Goal: Transaction & Acquisition: Purchase product/service

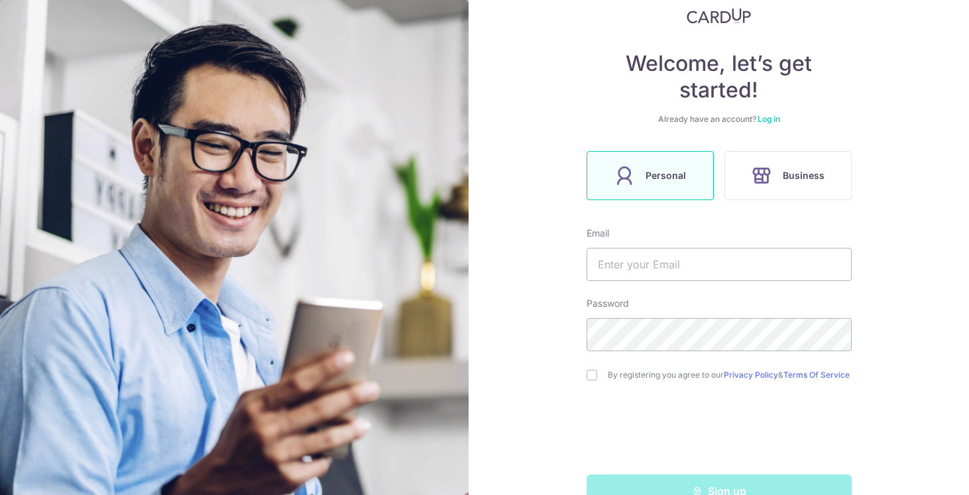
scroll to position [127, 0]
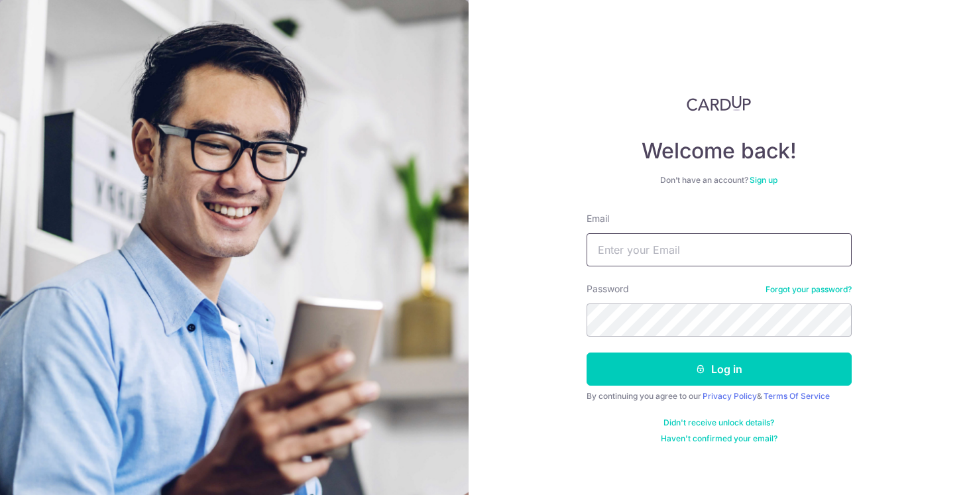
click at [627, 251] on input "Email" at bounding box center [719, 249] width 265 height 33
type input "[DOMAIN_NAME][EMAIL_ADDRESS][DOMAIN_NAME]"
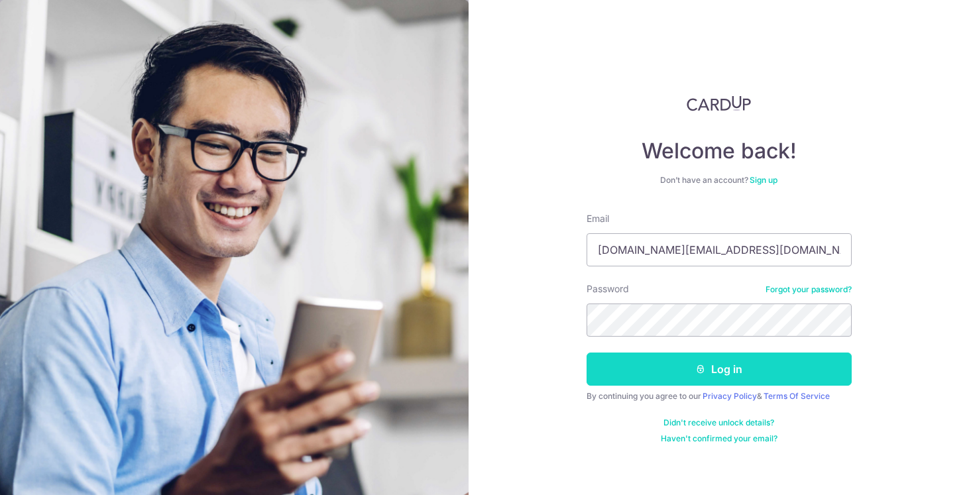
click at [774, 383] on button "Log in" at bounding box center [719, 369] width 265 height 33
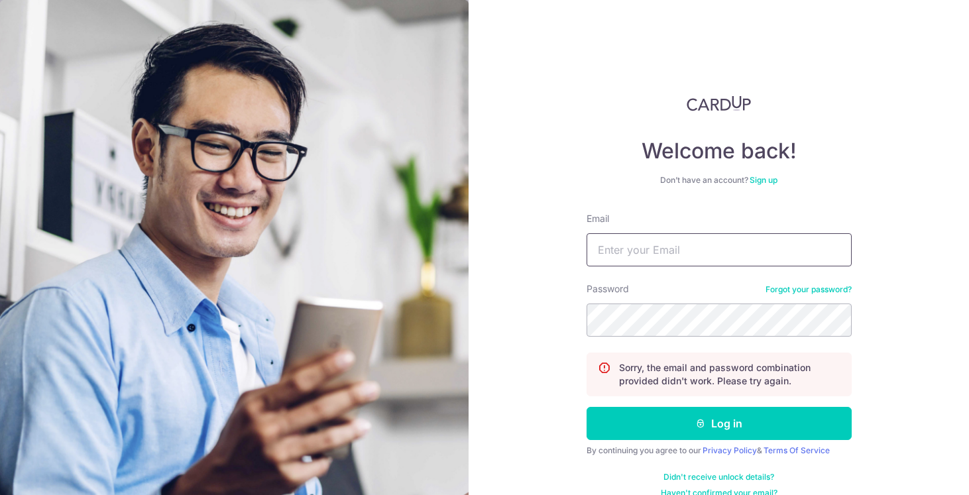
click at [683, 258] on input "Email" at bounding box center [719, 249] width 265 height 33
type input "[DOMAIN_NAME][EMAIL_ADDRESS][DOMAIN_NAME]"
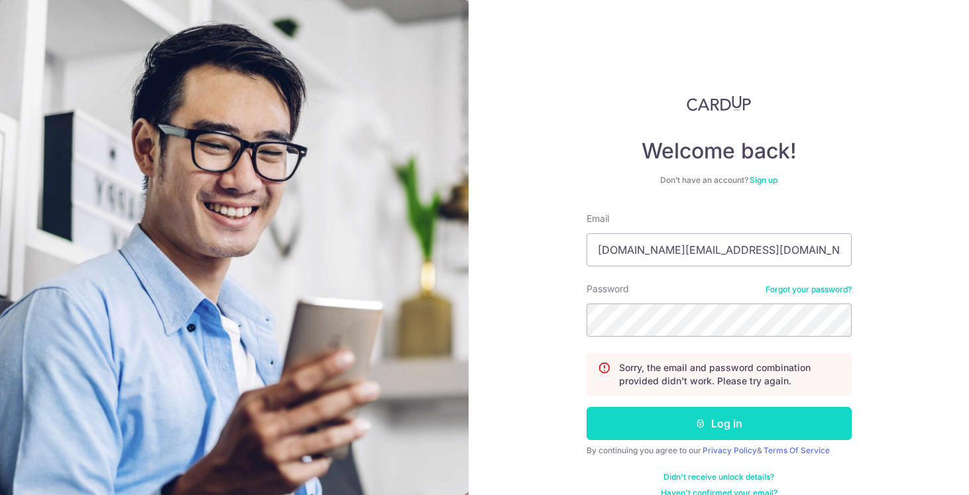
click at [640, 430] on button "Log in" at bounding box center [719, 423] width 265 height 33
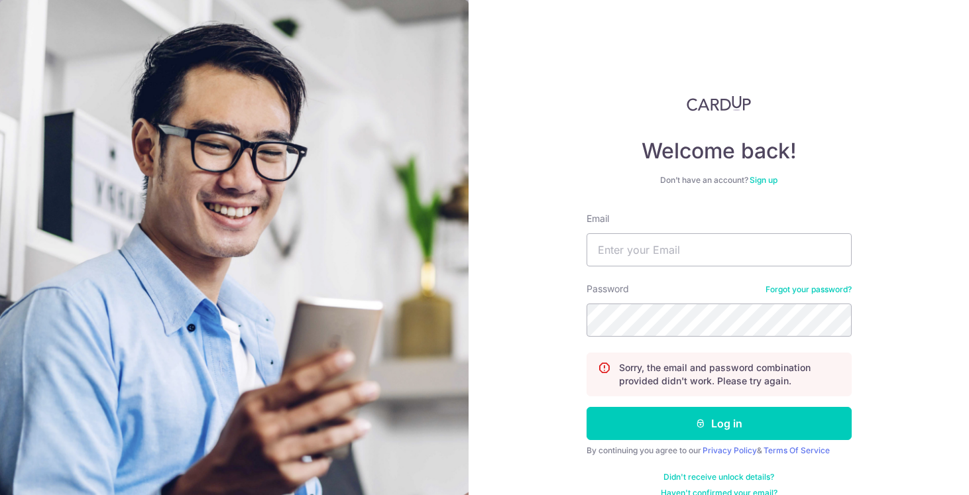
click at [664, 272] on form "Email Password Forgot your password? Sorry, the email and password combination …" at bounding box center [719, 355] width 265 height 286
click at [658, 252] on input "Email" at bounding box center [719, 249] width 265 height 33
type input "[DOMAIN_NAME][EMAIL_ADDRESS][DOMAIN_NAME]"
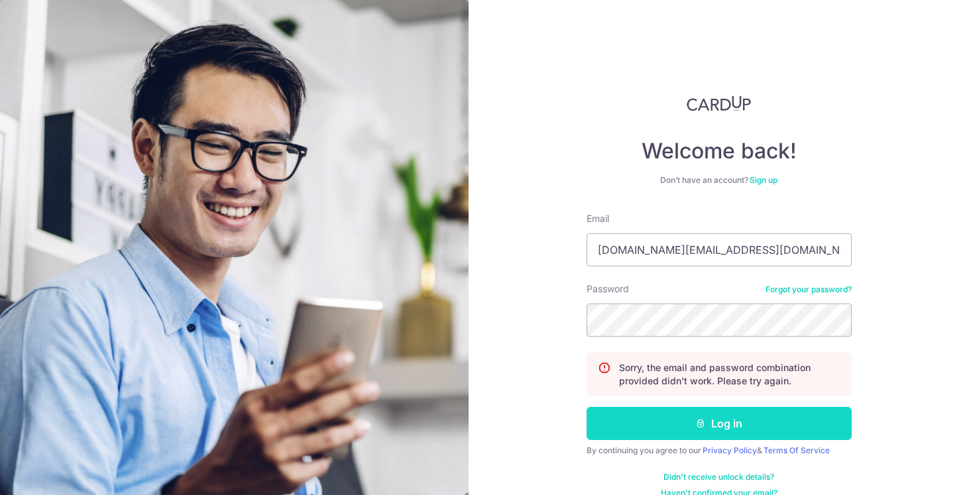
click at [655, 423] on button "Log in" at bounding box center [719, 423] width 265 height 33
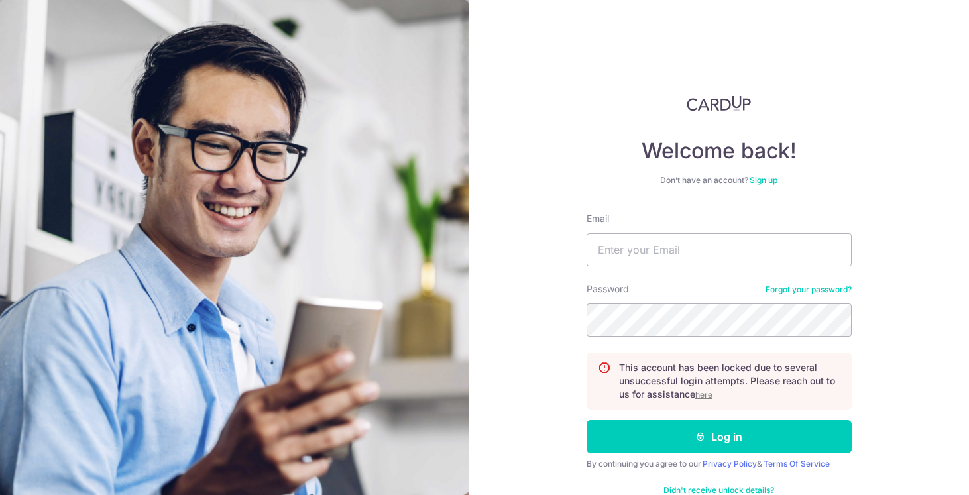
click at [791, 290] on link "Forgot your password?" at bounding box center [809, 289] width 86 height 11
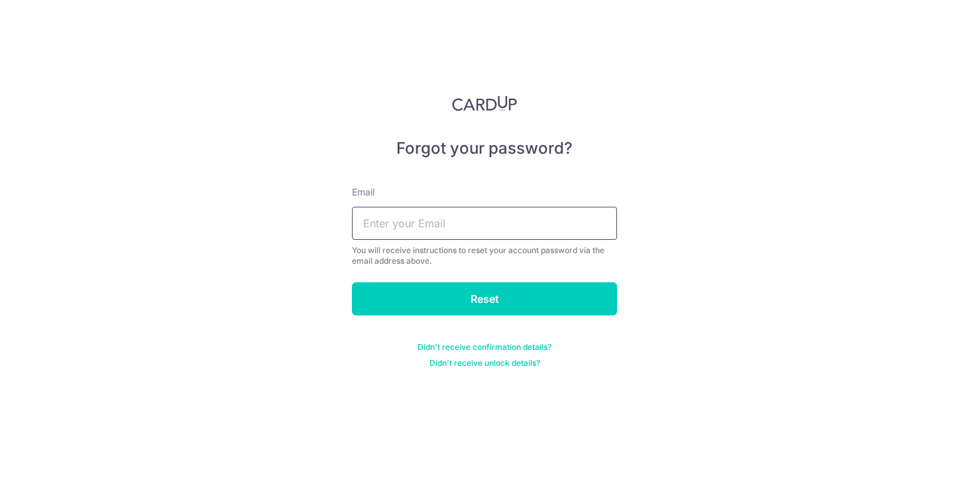
click at [447, 231] on input "text" at bounding box center [484, 223] width 265 height 33
type input "weiniantan.sg@gmail.com"
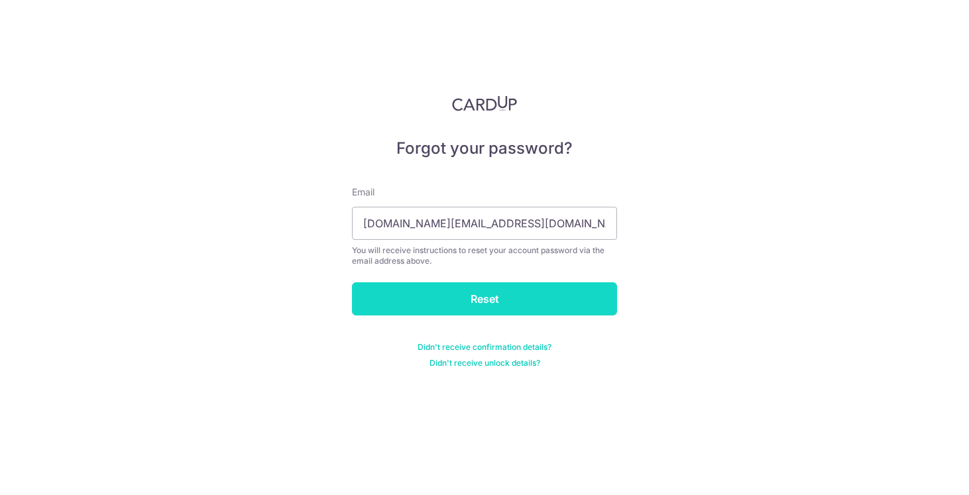
click at [414, 293] on input "Reset" at bounding box center [484, 298] width 265 height 33
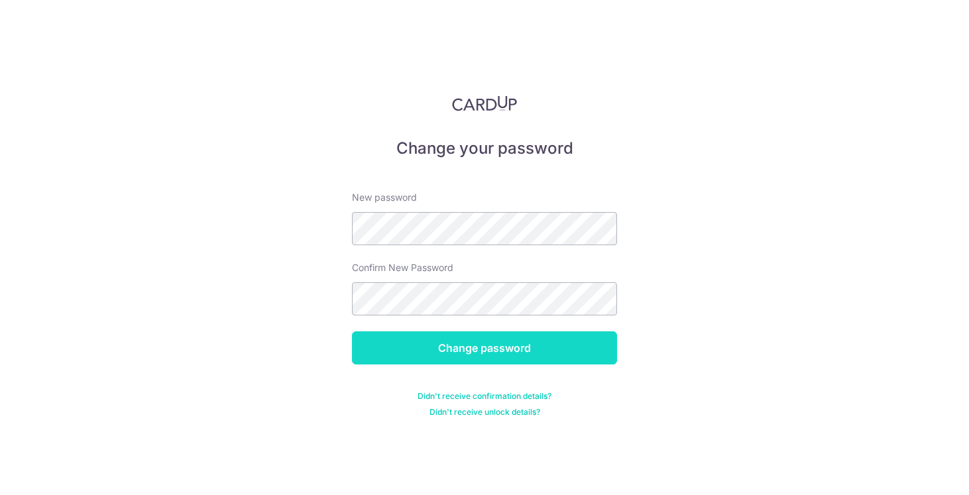
click at [469, 343] on input "Change password" at bounding box center [484, 347] width 265 height 33
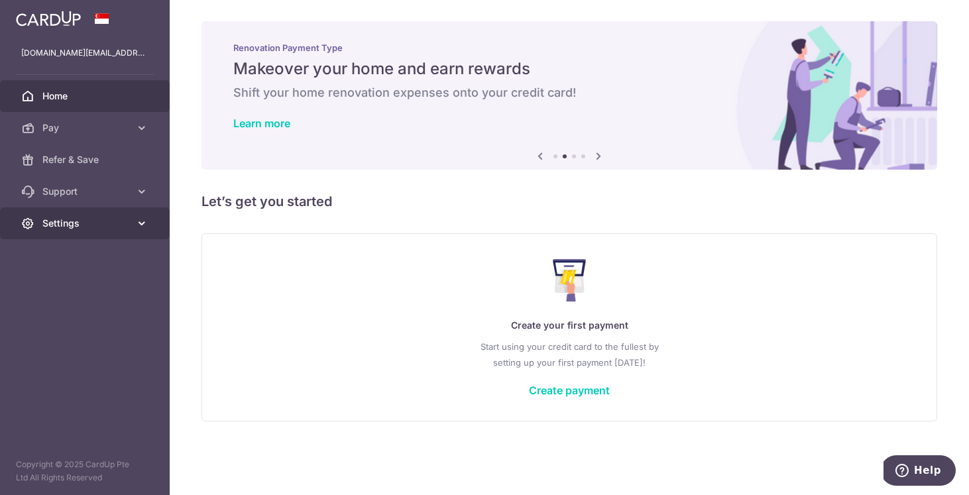
click at [110, 226] on span "Settings" at bounding box center [86, 223] width 88 height 13
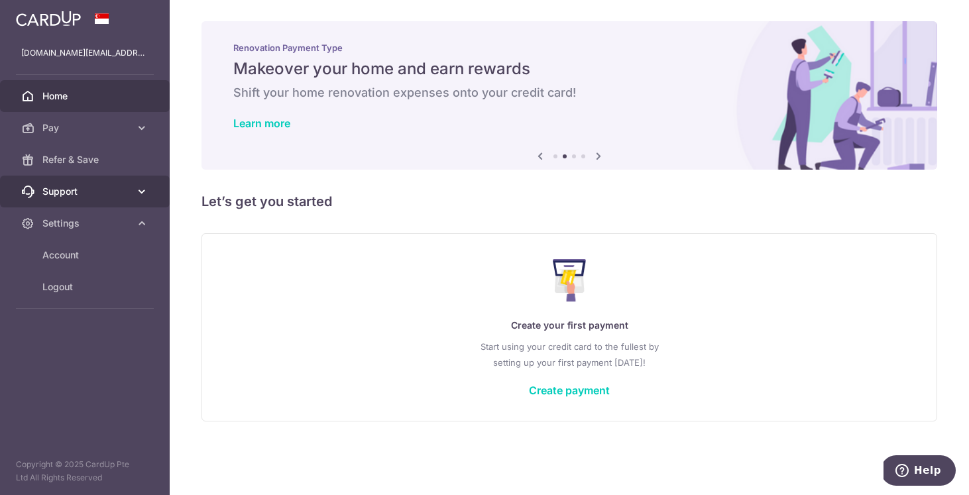
click at [89, 188] on span "Support" at bounding box center [86, 191] width 88 height 13
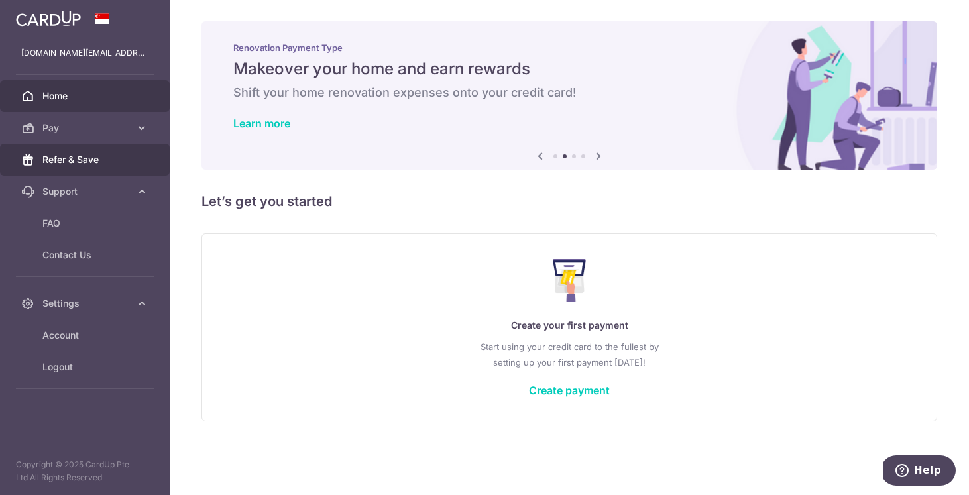
click at [88, 152] on link "Refer & Save" at bounding box center [85, 160] width 170 height 32
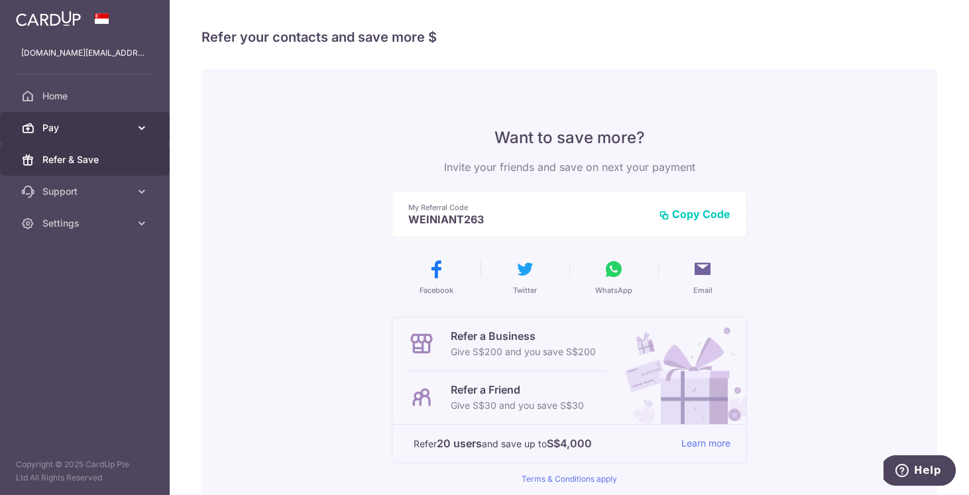
click at [74, 129] on span "Pay" at bounding box center [86, 127] width 88 height 13
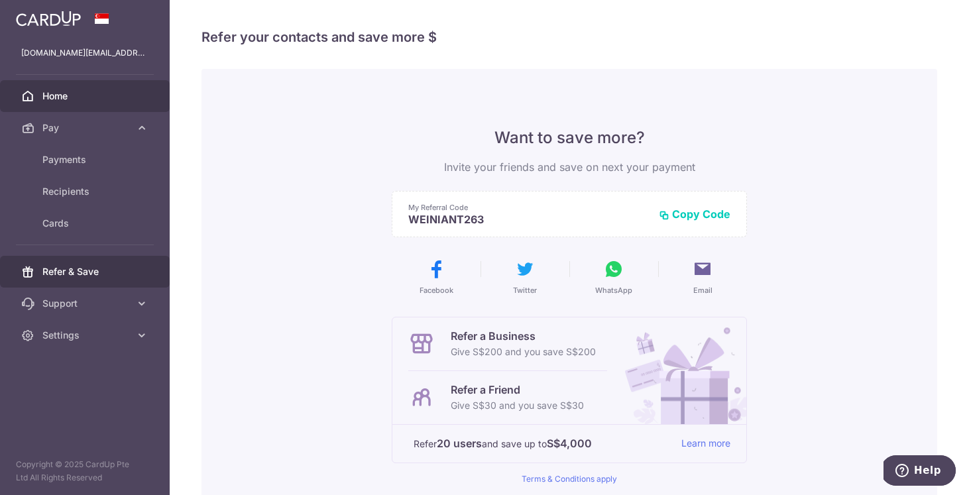
click at [70, 95] on span "Home" at bounding box center [86, 95] width 88 height 13
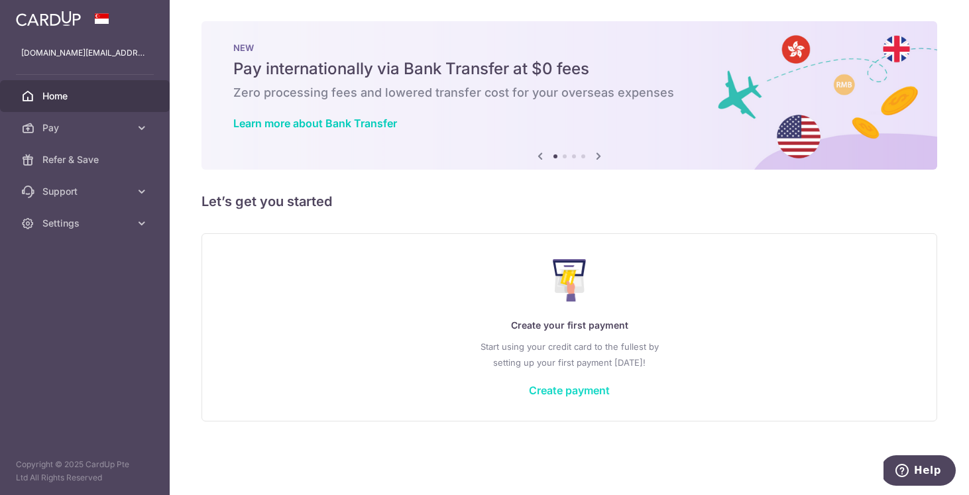
click at [593, 386] on link "Create payment" at bounding box center [569, 390] width 81 height 13
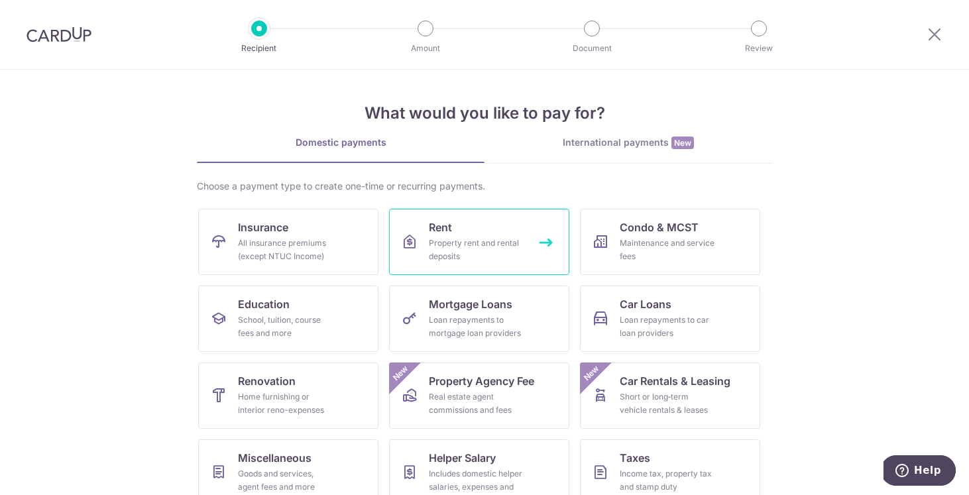
scroll to position [98, 0]
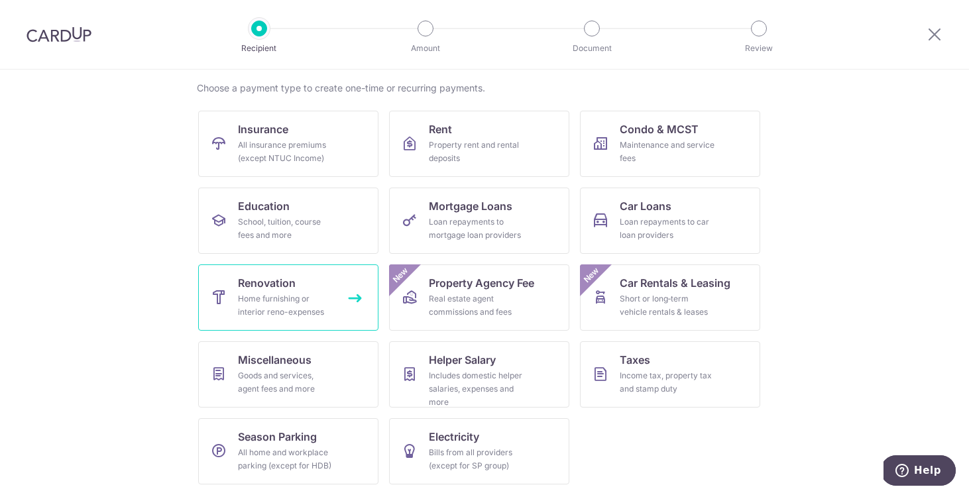
click at [314, 302] on div "Home furnishing or interior reno-expenses" at bounding box center [285, 305] width 95 height 27
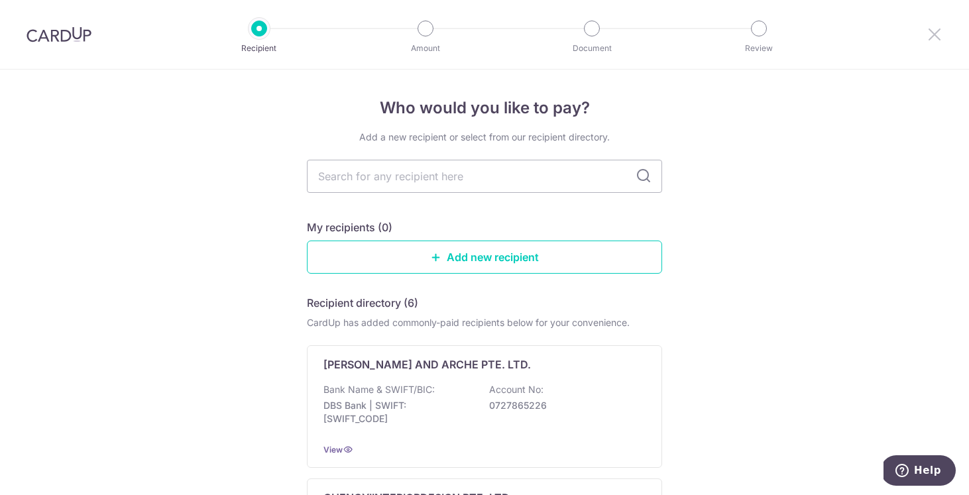
click at [939, 35] on icon at bounding box center [935, 34] width 16 height 17
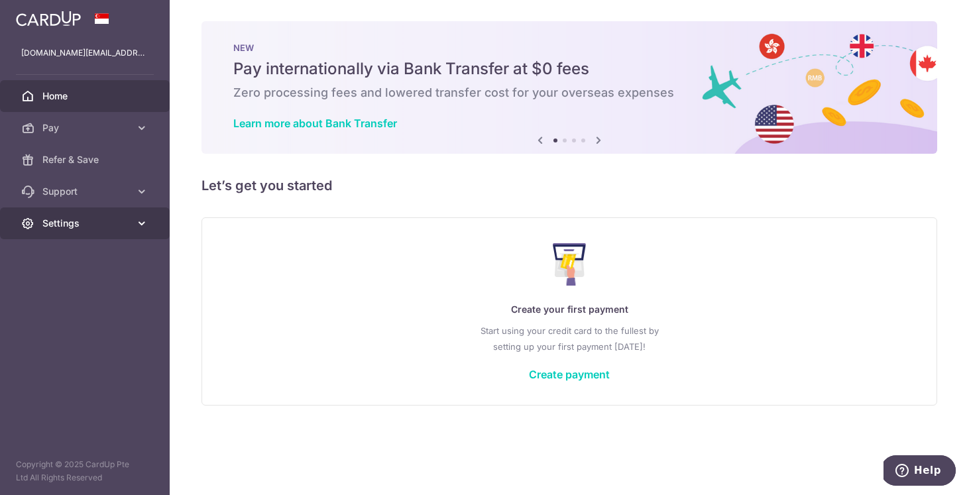
click at [86, 229] on span "Settings" at bounding box center [86, 223] width 88 height 13
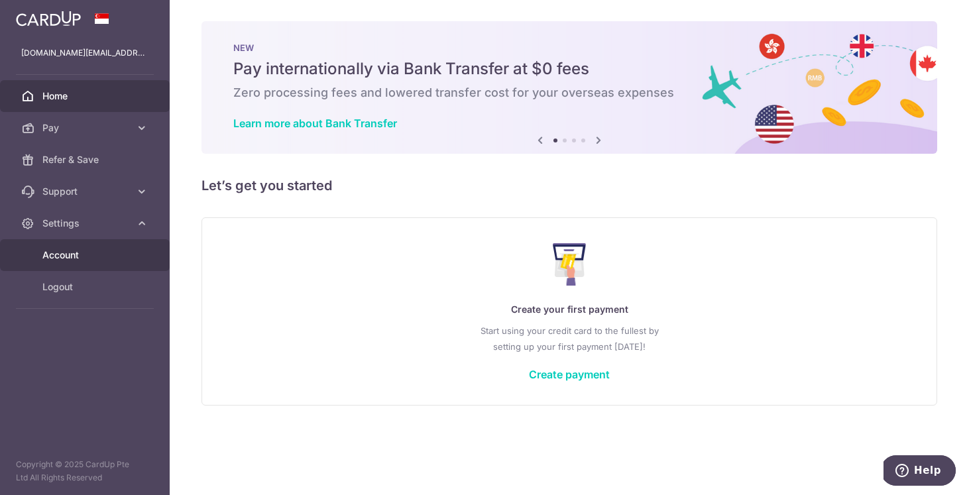
click at [108, 251] on span "Account" at bounding box center [86, 255] width 88 height 13
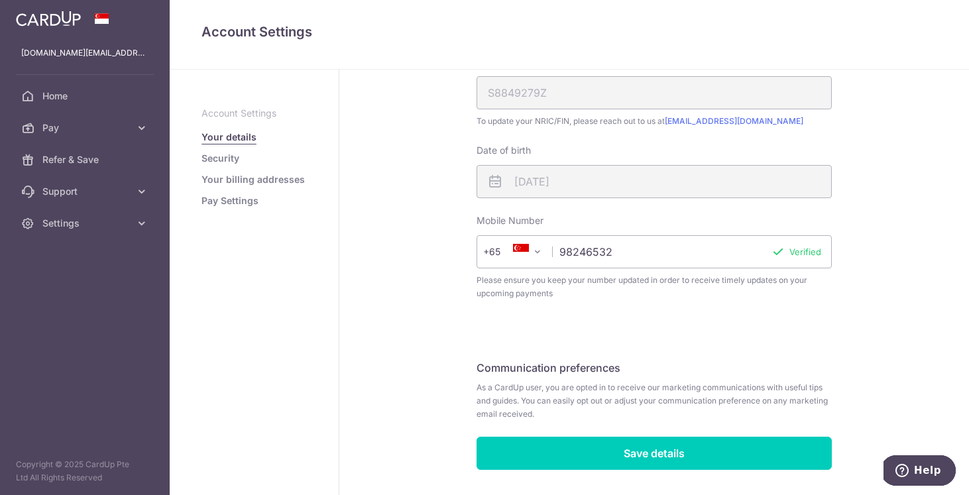
scroll to position [355, 0]
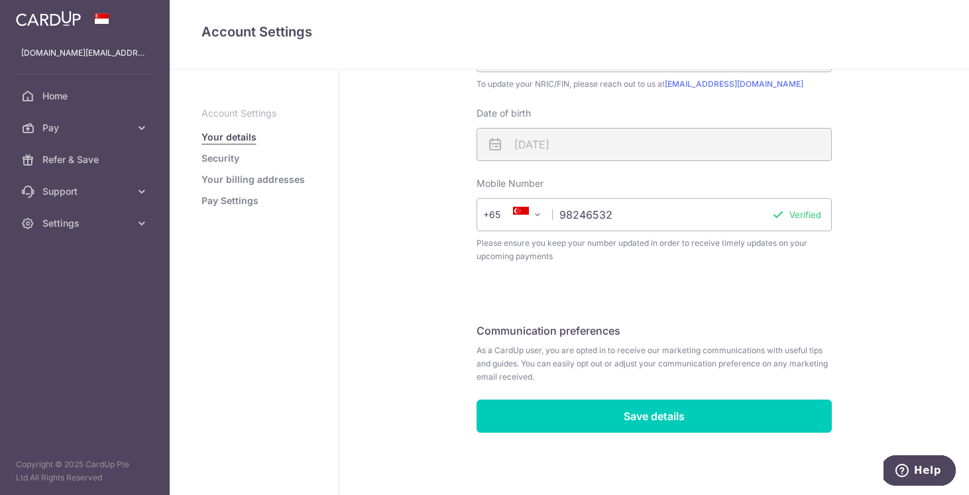
click at [226, 164] on link "Security" at bounding box center [221, 158] width 38 height 13
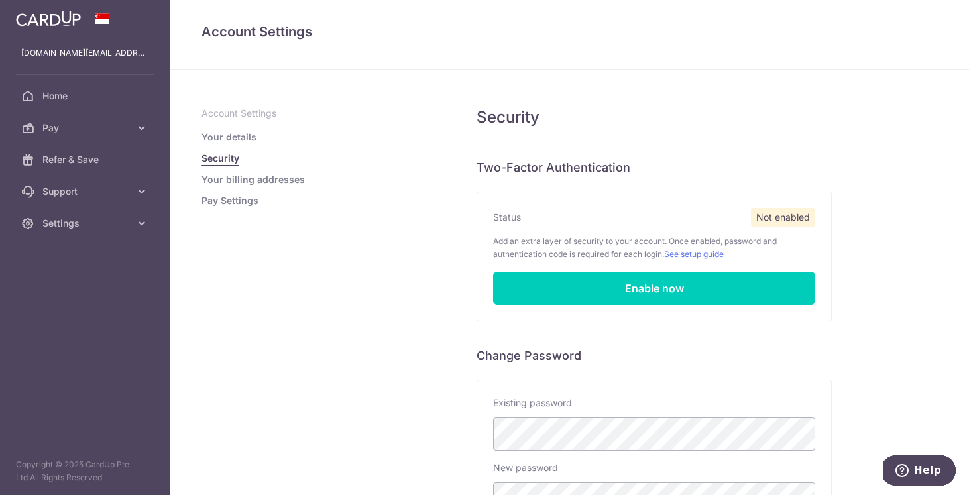
click at [233, 181] on link "Your billing addresses" at bounding box center [253, 179] width 103 height 13
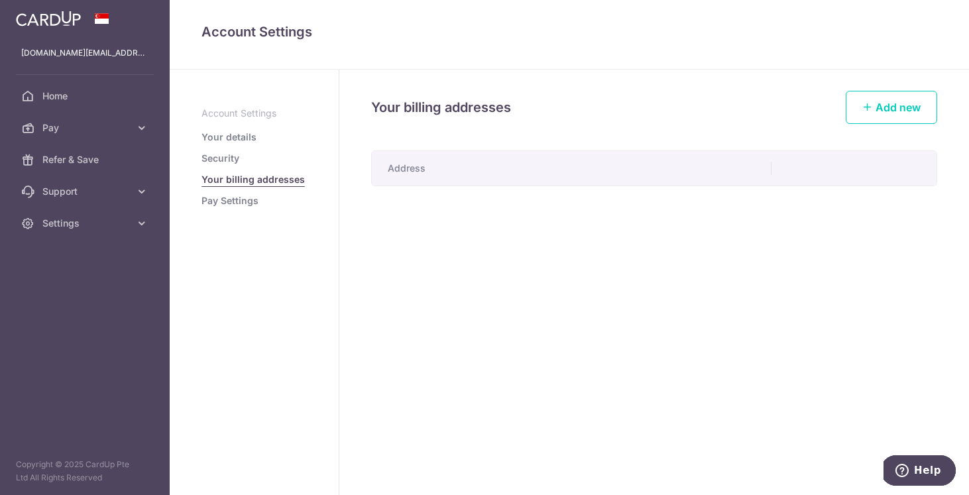
click at [244, 203] on link "Pay Settings" at bounding box center [230, 200] width 57 height 13
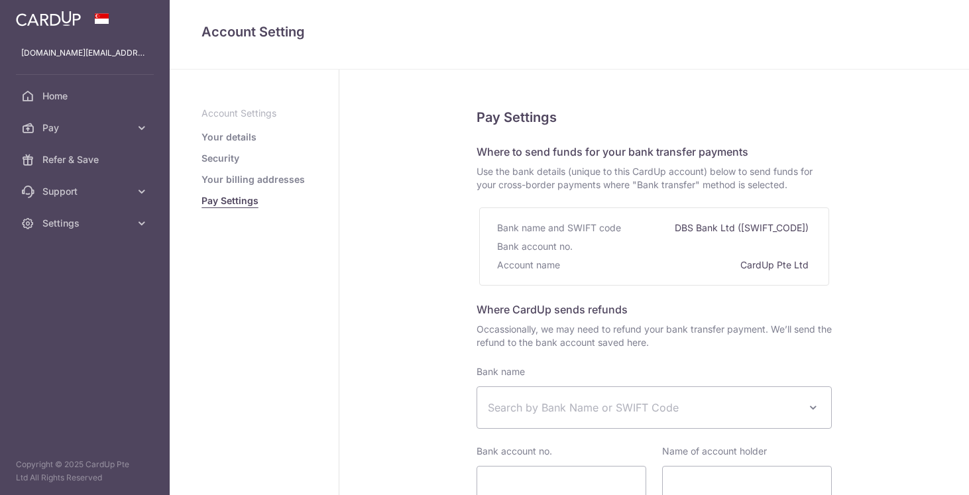
select select
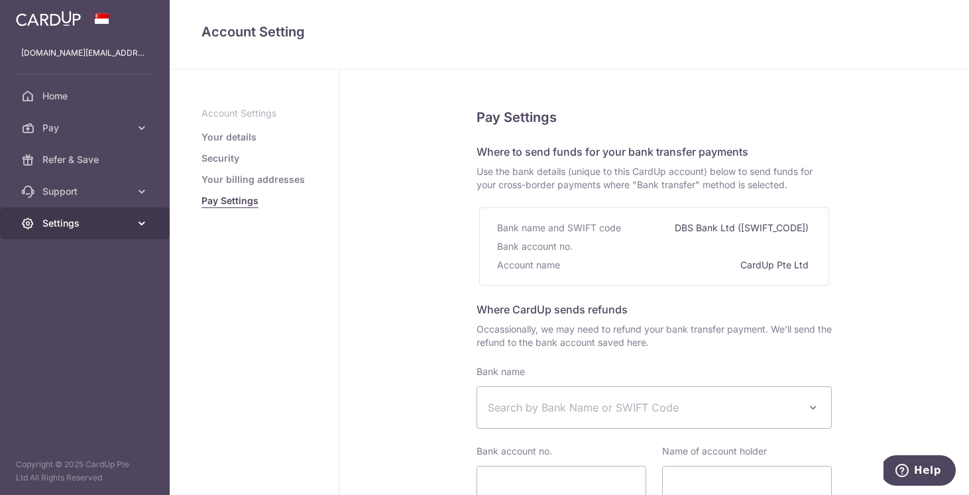
click at [80, 210] on link "Settings" at bounding box center [85, 224] width 170 height 32
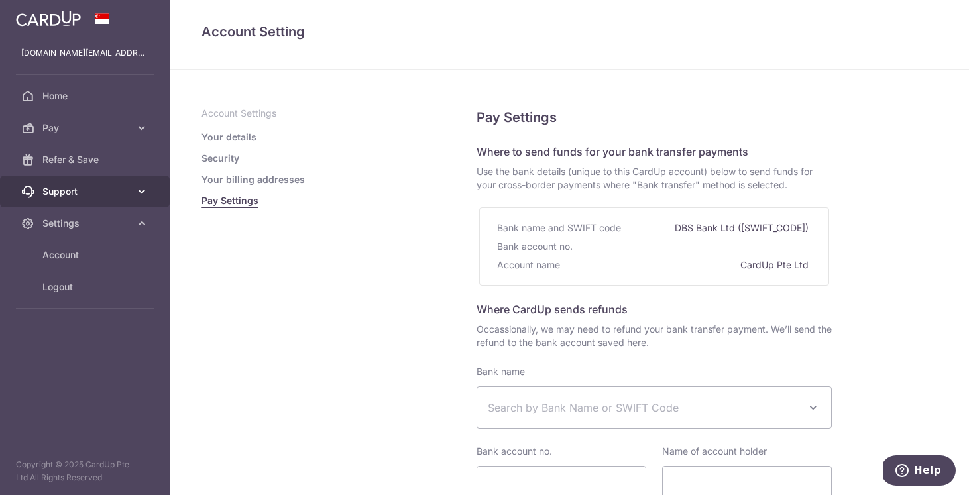
click at [80, 193] on span "Support" at bounding box center [86, 191] width 88 height 13
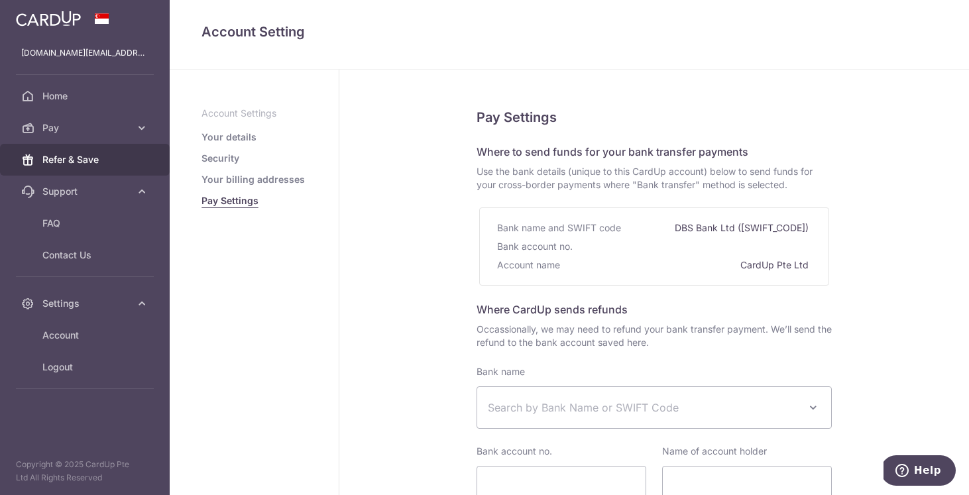
click at [76, 164] on span "Refer & Save" at bounding box center [86, 159] width 88 height 13
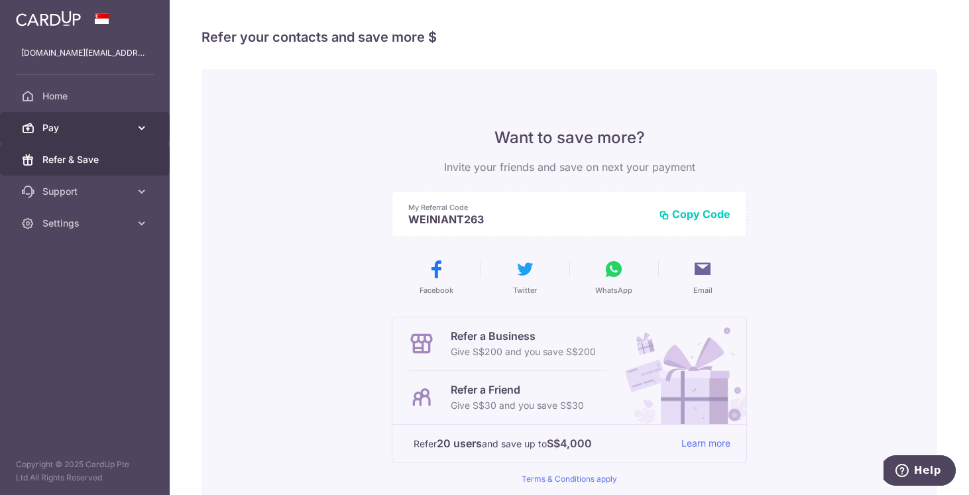
click at [74, 128] on span "Pay" at bounding box center [86, 127] width 88 height 13
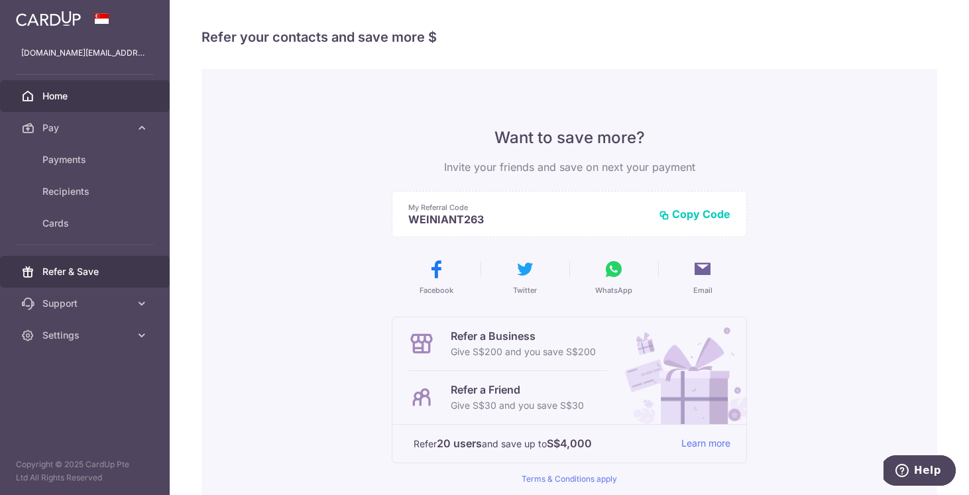
click at [53, 90] on span "Home" at bounding box center [86, 95] width 88 height 13
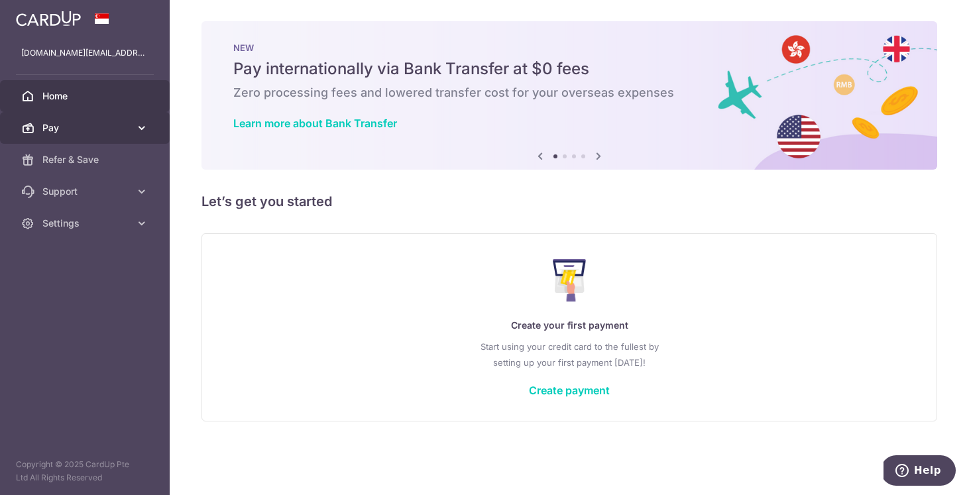
click at [89, 129] on span "Pay" at bounding box center [86, 127] width 88 height 13
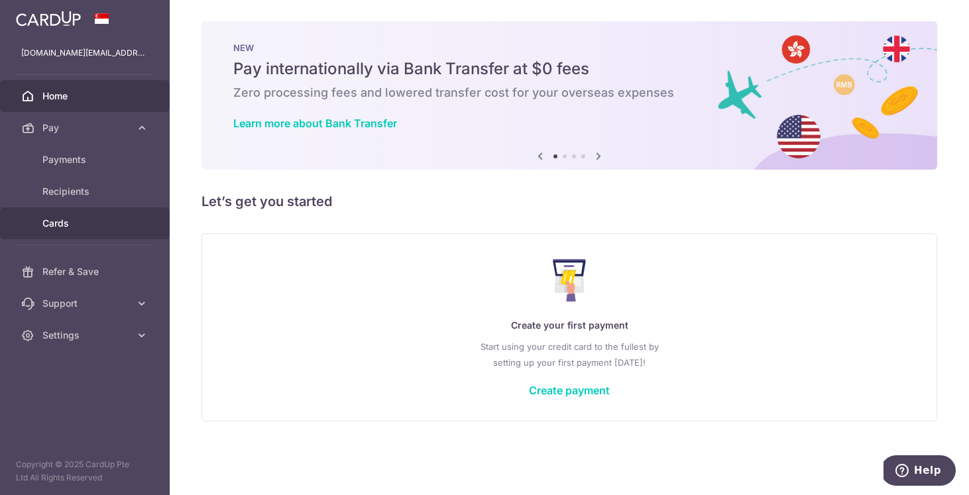
click at [77, 222] on span "Cards" at bounding box center [86, 223] width 88 height 13
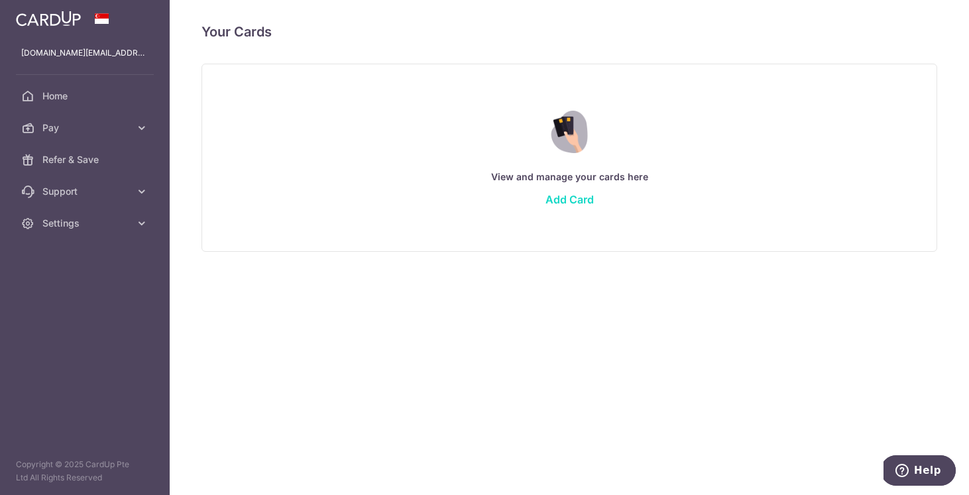
click at [560, 202] on link "Add Card" at bounding box center [570, 199] width 48 height 13
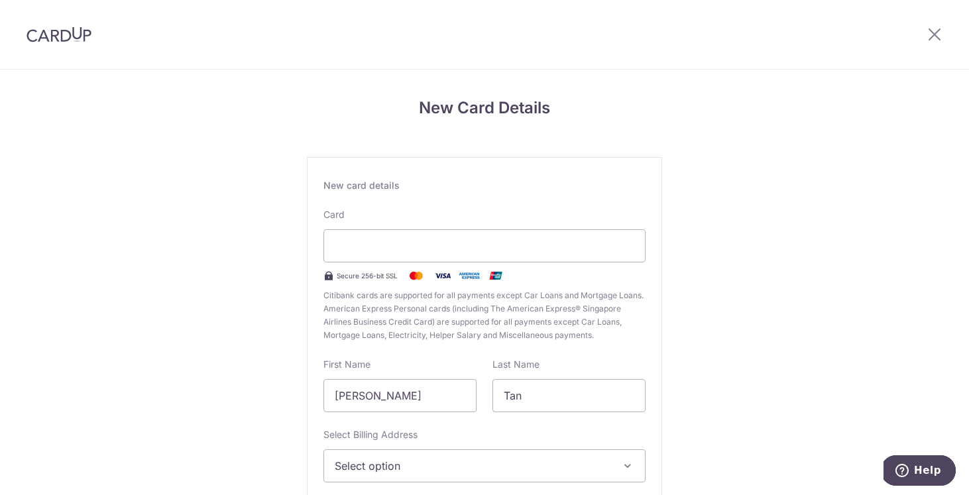
click at [951, 40] on div at bounding box center [934, 34] width 69 height 69
click at [931, 39] on icon at bounding box center [935, 34] width 16 height 17
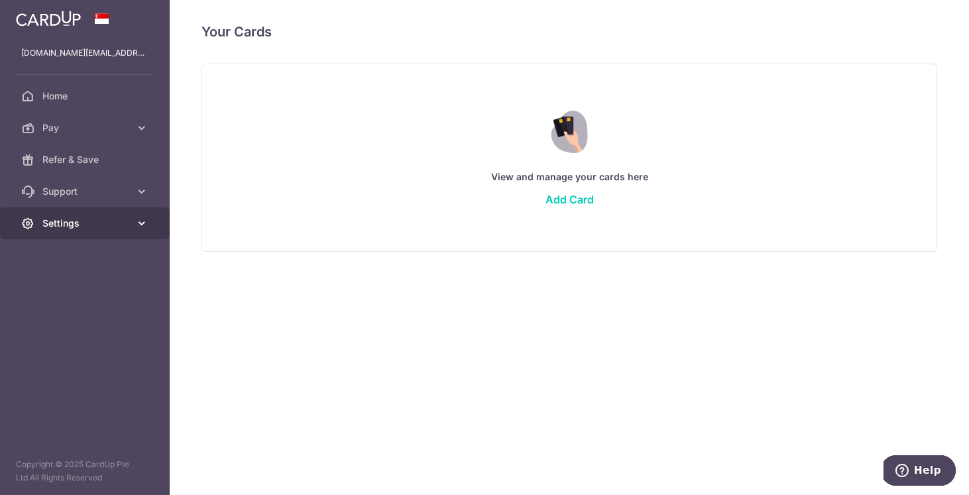
click at [104, 227] on span "Settings" at bounding box center [86, 223] width 88 height 13
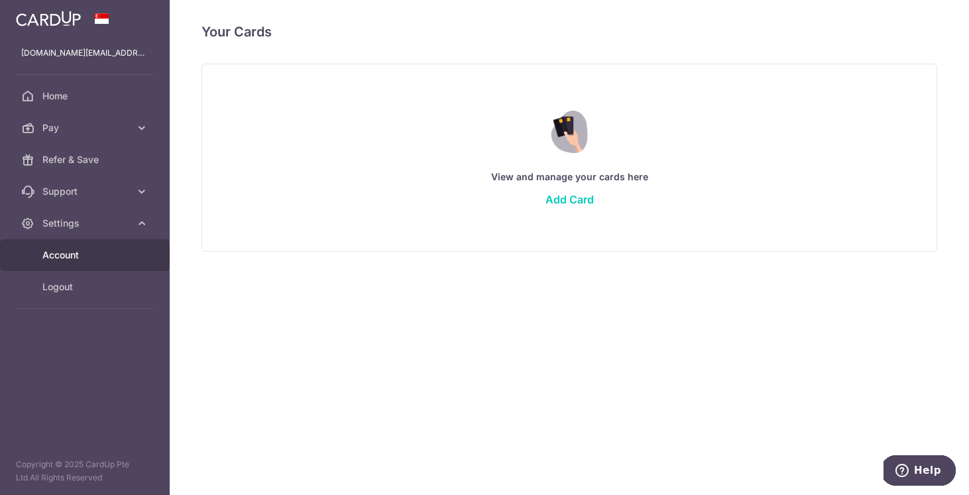
click at [106, 255] on span "Account" at bounding box center [86, 255] width 88 height 13
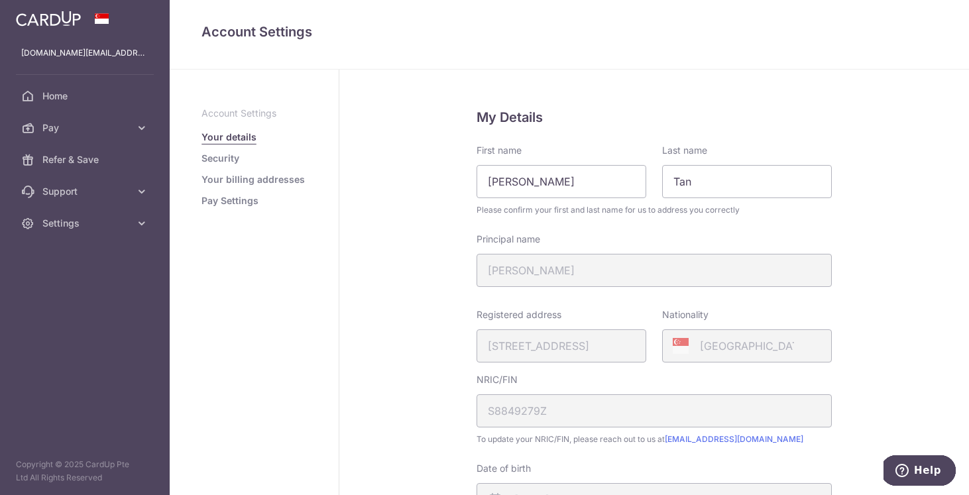
click at [221, 200] on link "Pay Settings" at bounding box center [230, 200] width 57 height 13
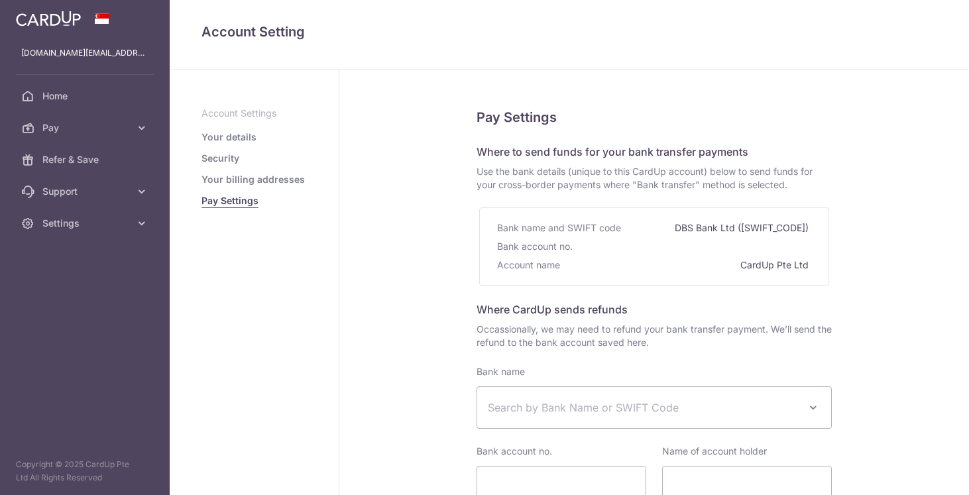
select select
click at [219, 153] on link "Security" at bounding box center [221, 158] width 38 height 13
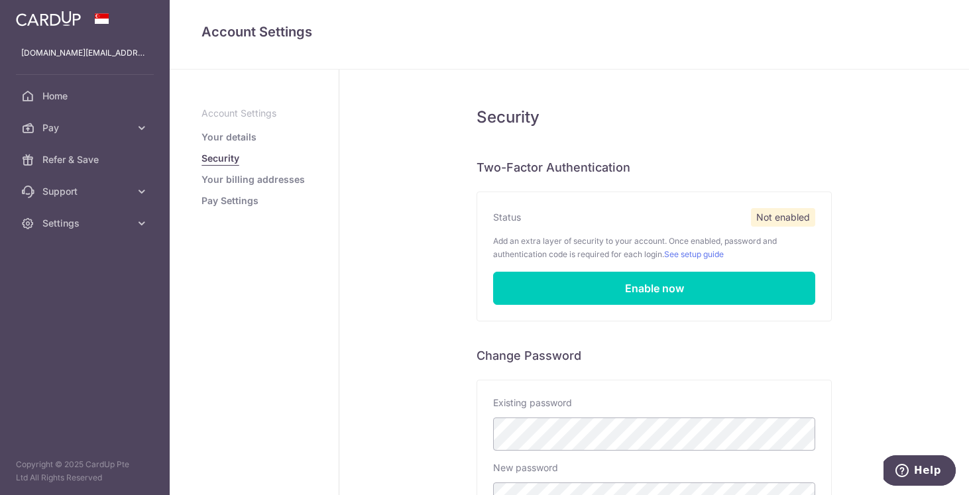
click at [239, 174] on link "Your billing addresses" at bounding box center [253, 179] width 103 height 13
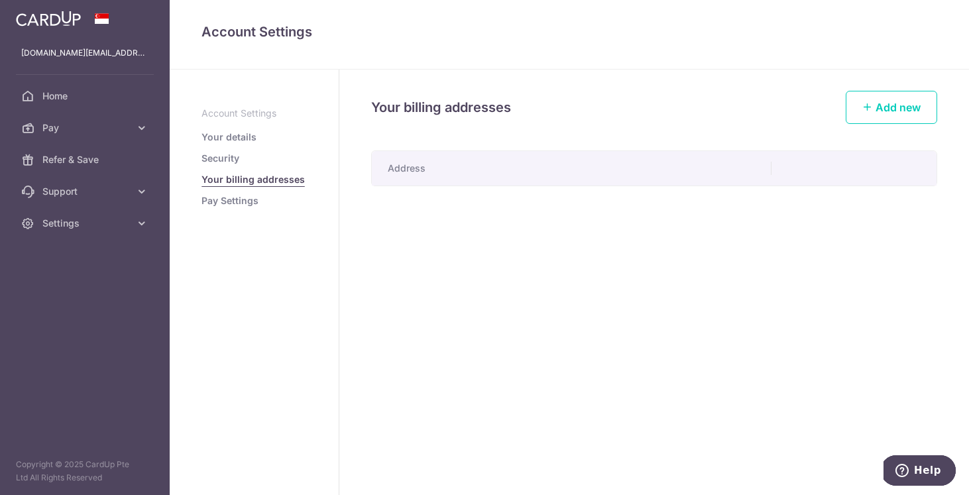
click at [237, 135] on link "Your details" at bounding box center [229, 137] width 55 height 13
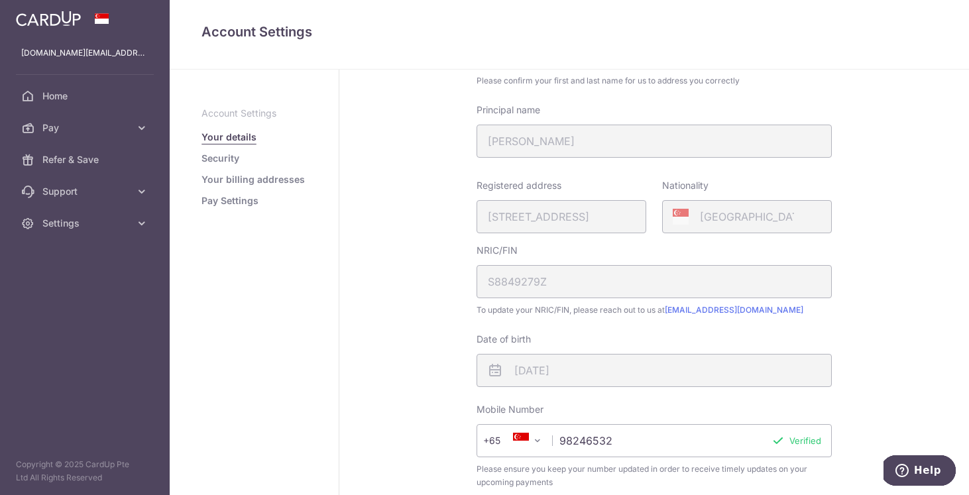
scroll to position [127, 0]
click at [77, 127] on span "Pay" at bounding box center [86, 127] width 88 height 13
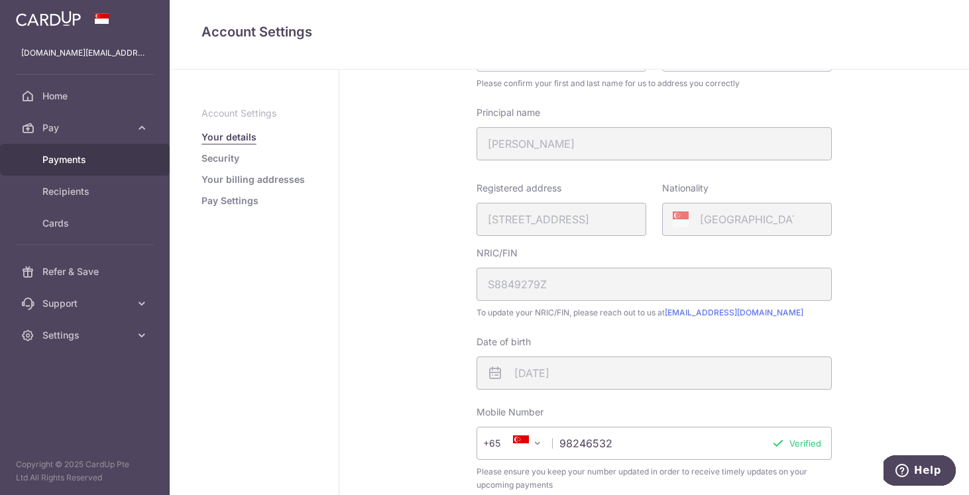
click at [85, 156] on span "Payments" at bounding box center [86, 159] width 88 height 13
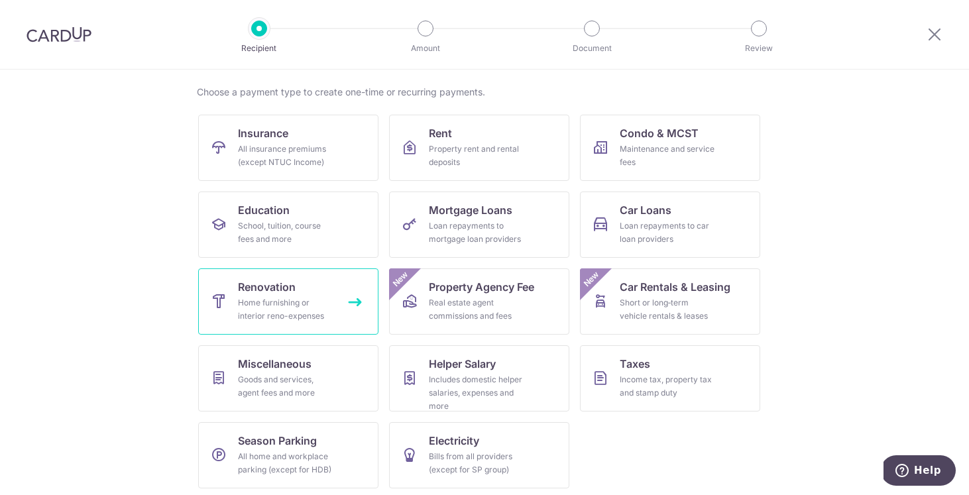
scroll to position [98, 0]
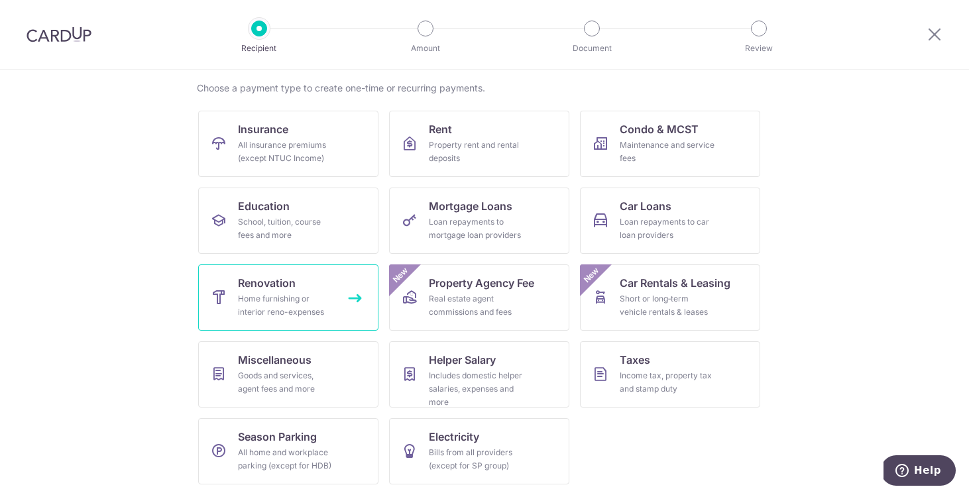
click at [312, 295] on div "Home furnishing or interior reno-expenses" at bounding box center [285, 305] width 95 height 27
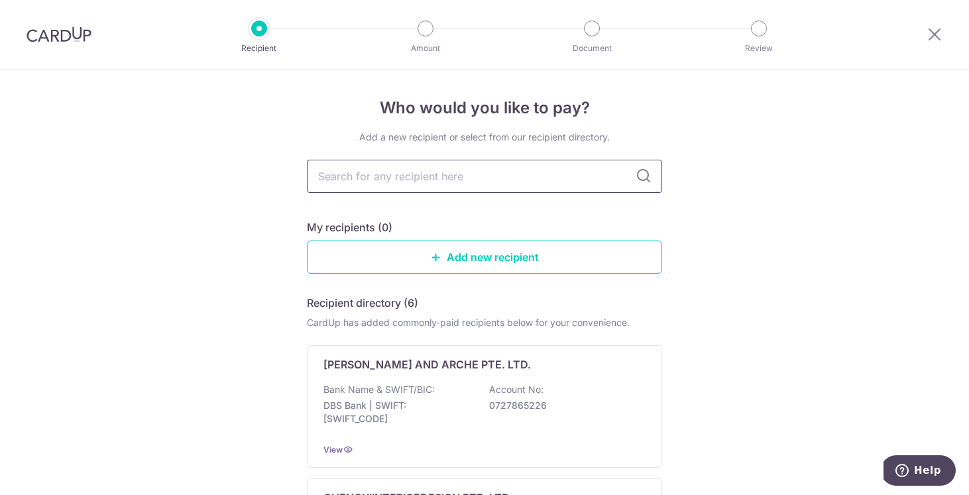
click at [362, 174] on input "text" at bounding box center [484, 176] width 355 height 33
type input "brickwood"
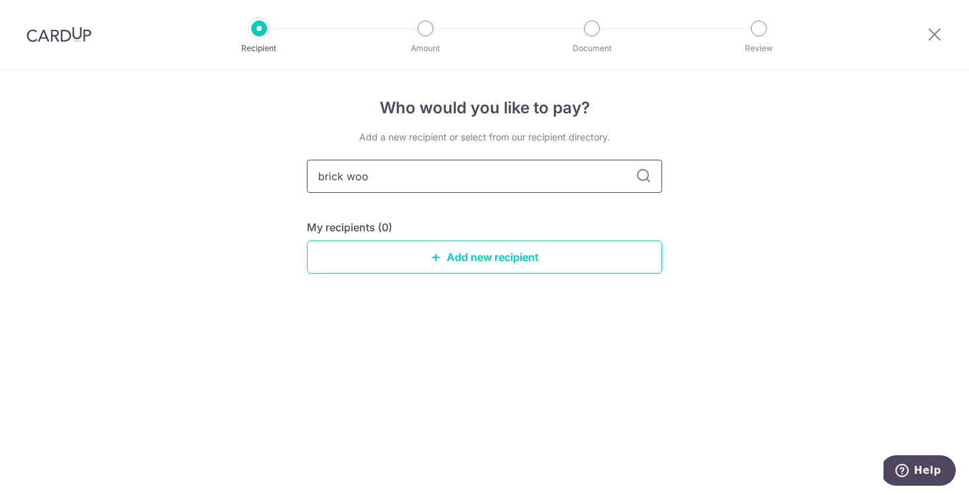
type input "brick wood"
type input "b"
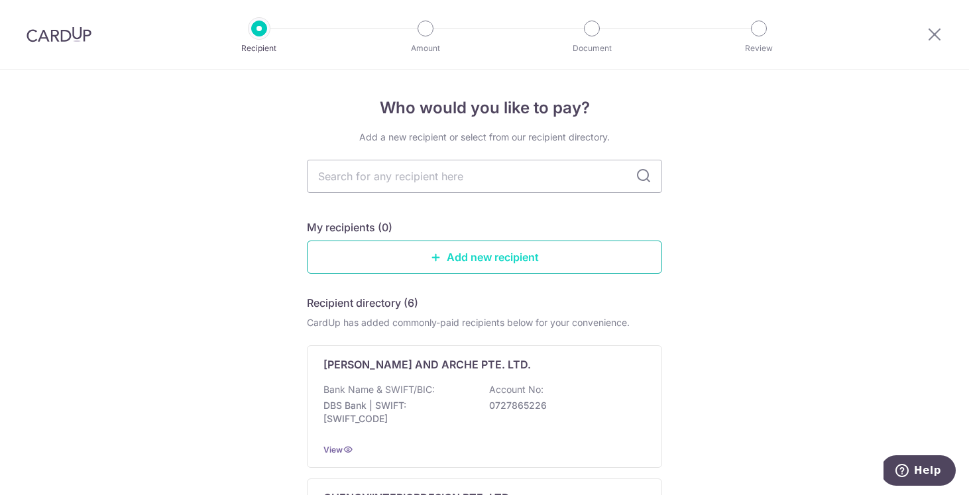
click at [472, 252] on link "Add new recipient" at bounding box center [484, 257] width 355 height 33
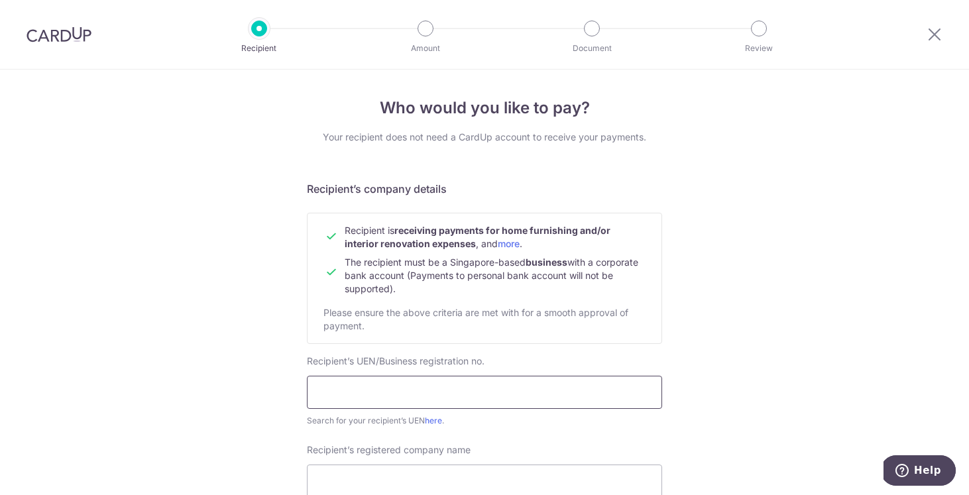
click at [386, 399] on input "text" at bounding box center [484, 392] width 355 height 33
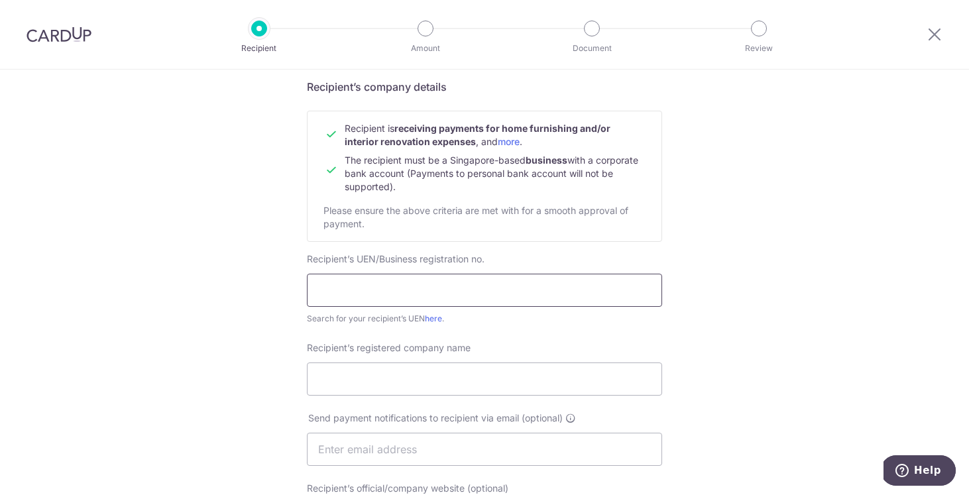
scroll to position [105, 0]
click at [449, 275] on input "text" at bounding box center [484, 287] width 355 height 33
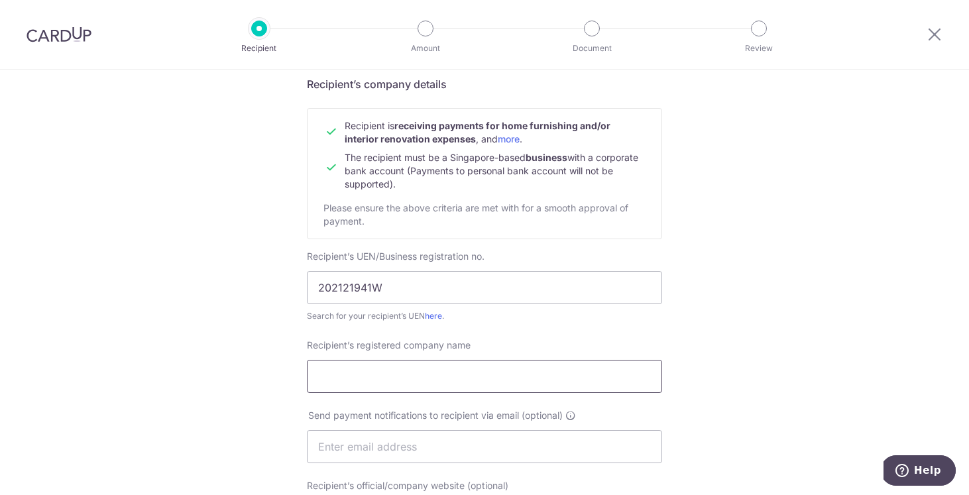
click at [497, 392] on input "Recipient’s registered company name" at bounding box center [484, 376] width 355 height 33
click at [465, 279] on input "202121941W" at bounding box center [484, 287] width 355 height 33
drag, startPoint x: 411, startPoint y: 283, endPoint x: 280, endPoint y: 283, distance: 130.6
click at [280, 283] on div "Who would you like to pay? Your recipient does not need a CardUp account to rec…" at bounding box center [484, 463] width 969 height 997
click at [438, 288] on input "xz" at bounding box center [484, 287] width 355 height 33
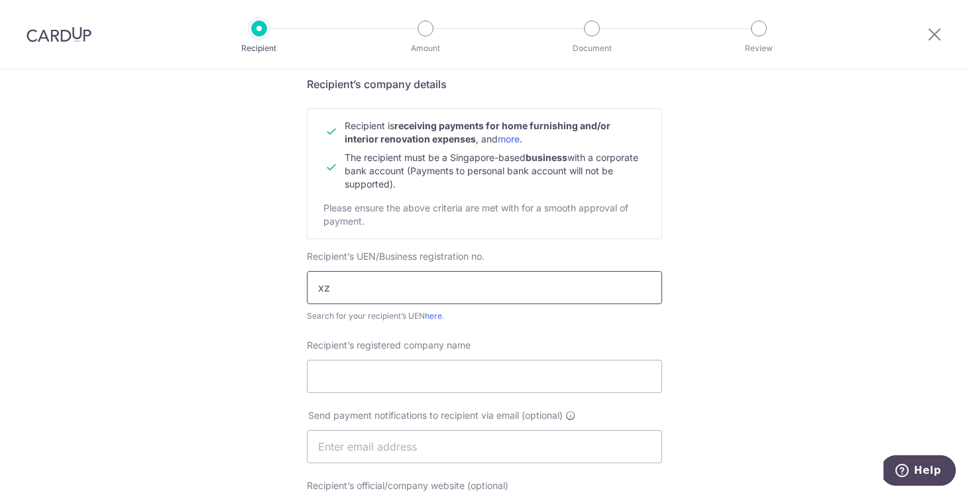
type input "202121941W"
click at [429, 313] on link "here" at bounding box center [433, 316] width 17 height 10
drag, startPoint x: 406, startPoint y: 291, endPoint x: 229, endPoint y: 282, distance: 176.6
click at [229, 282] on div "Who would you like to pay? Your recipient does not need a CardUp account to rec…" at bounding box center [484, 463] width 969 height 997
click at [432, 297] on input "202121941W" at bounding box center [484, 287] width 355 height 33
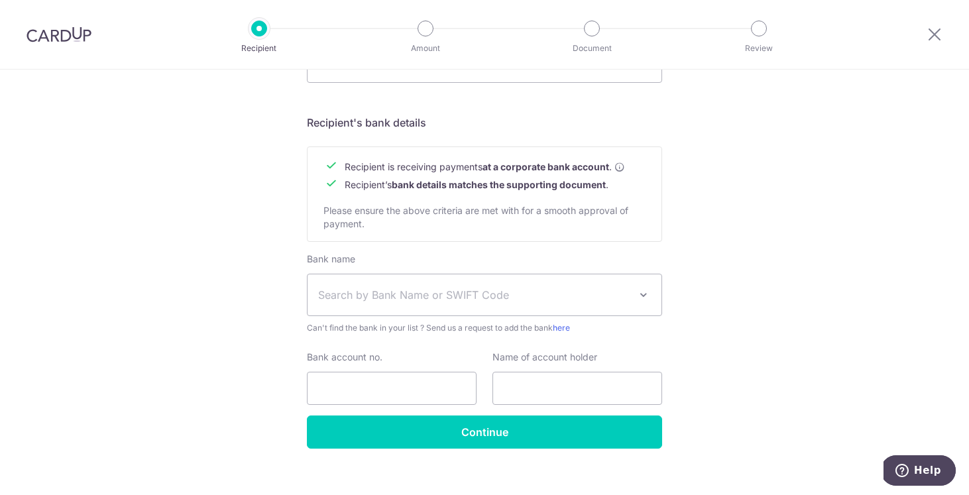
scroll to position [572, 0]
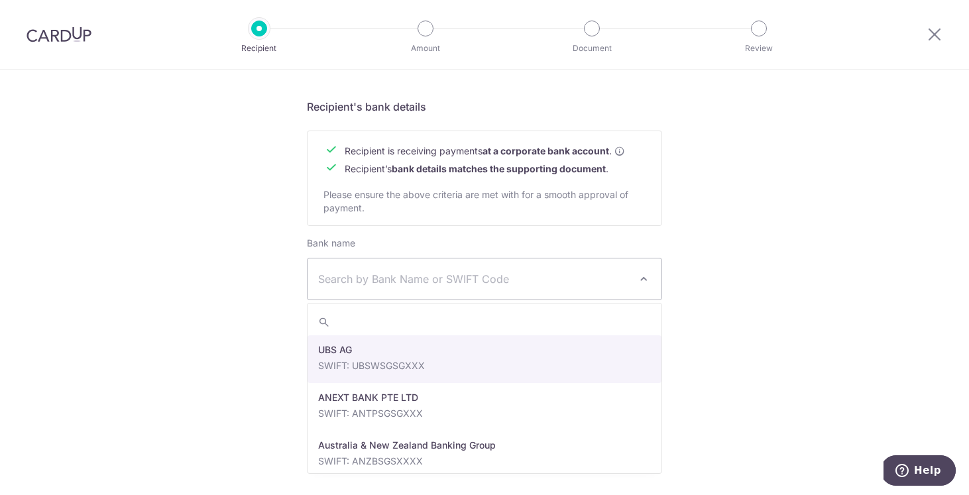
click at [651, 272] on span "Search by Bank Name or SWIFT Code" at bounding box center [484, 279] width 355 height 42
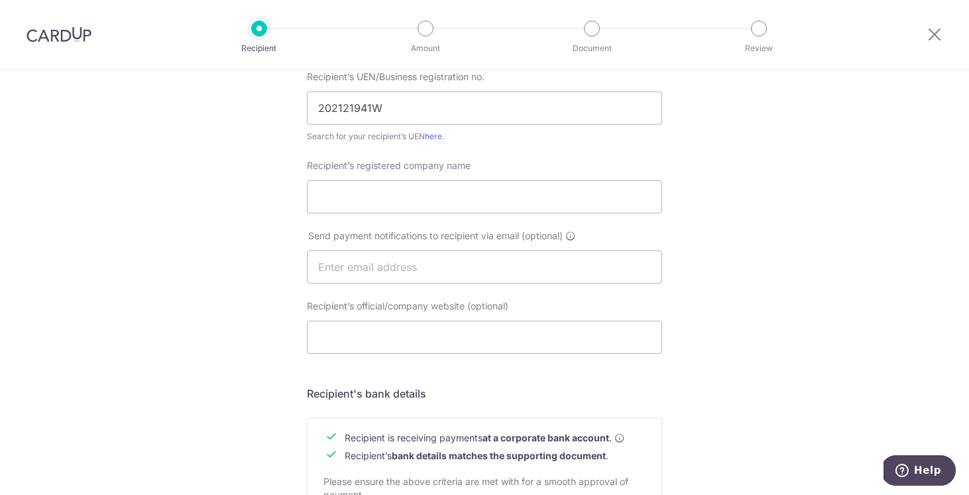
scroll to position [285, 0]
click at [499, 192] on input "Recipient’s registered company name" at bounding box center [484, 196] width 355 height 33
type input "BRICKWOOD STUDIO PTE. LTD"
click at [453, 267] on input "text" at bounding box center [484, 266] width 355 height 33
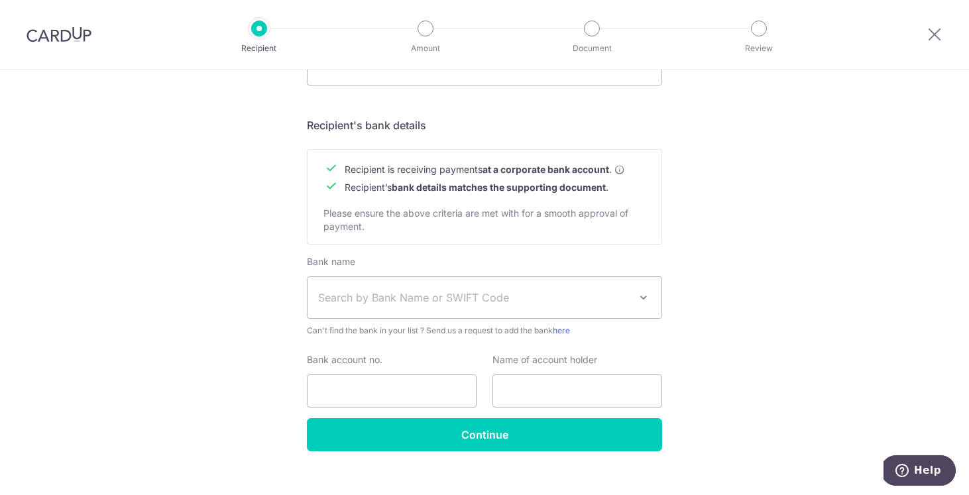
scroll to position [554, 0]
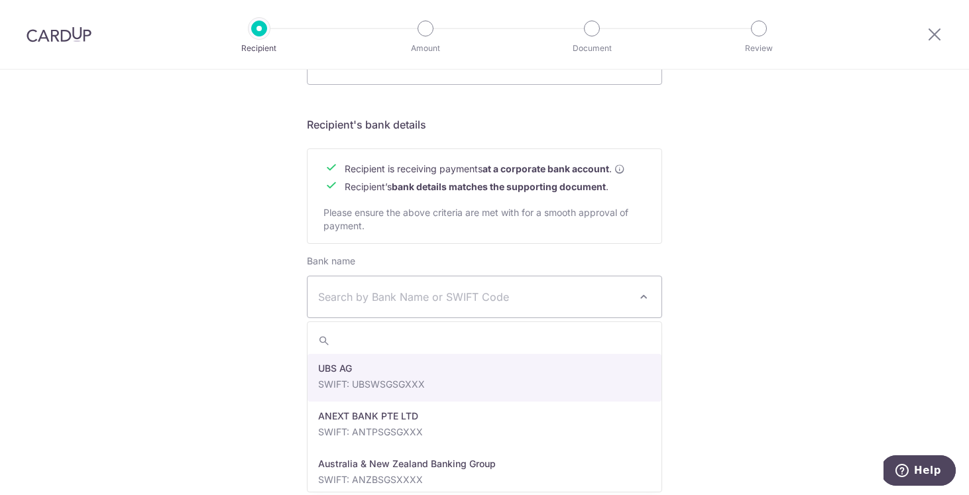
click at [445, 290] on span "Search by Bank Name or SWIFT Code" at bounding box center [474, 297] width 312 height 16
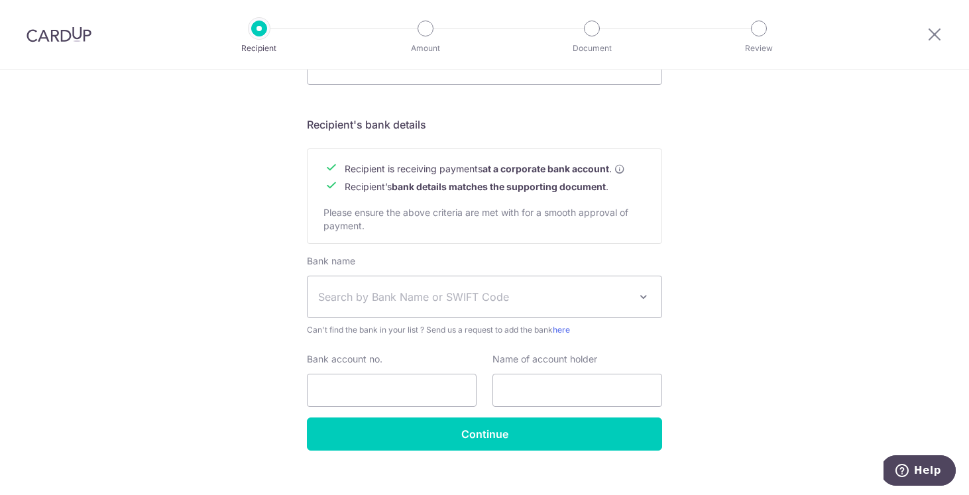
click at [741, 259] on div "Who would you like to pay? Your recipient does not need a CardUp account to rec…" at bounding box center [484, 14] width 969 height 997
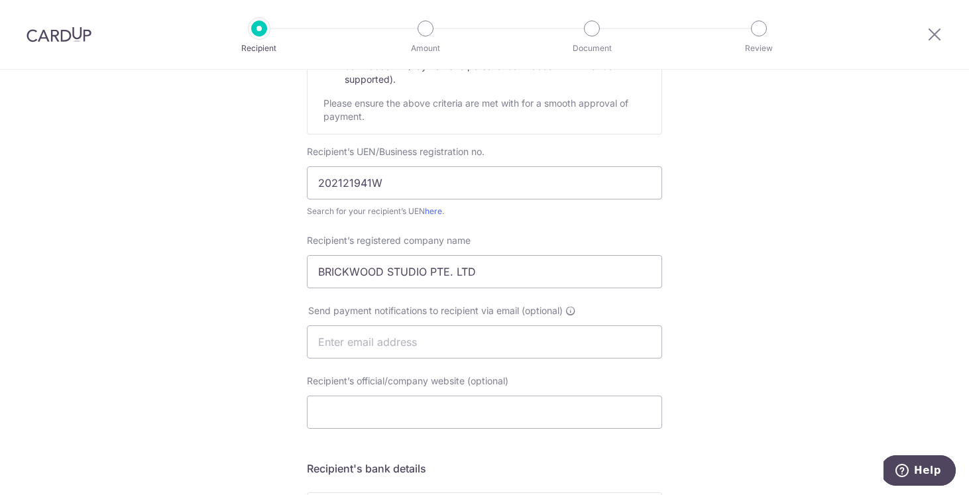
scroll to position [222, 0]
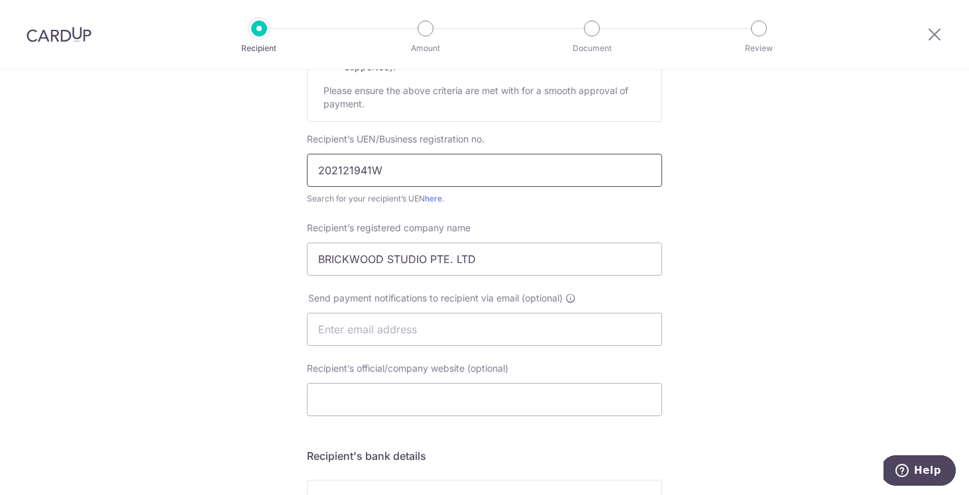
drag, startPoint x: 406, startPoint y: 168, endPoint x: 255, endPoint y: 167, distance: 151.8
click at [255, 167] on div "Who would you like to pay? Your recipient does not need a CardUp account to rec…" at bounding box center [484, 346] width 969 height 997
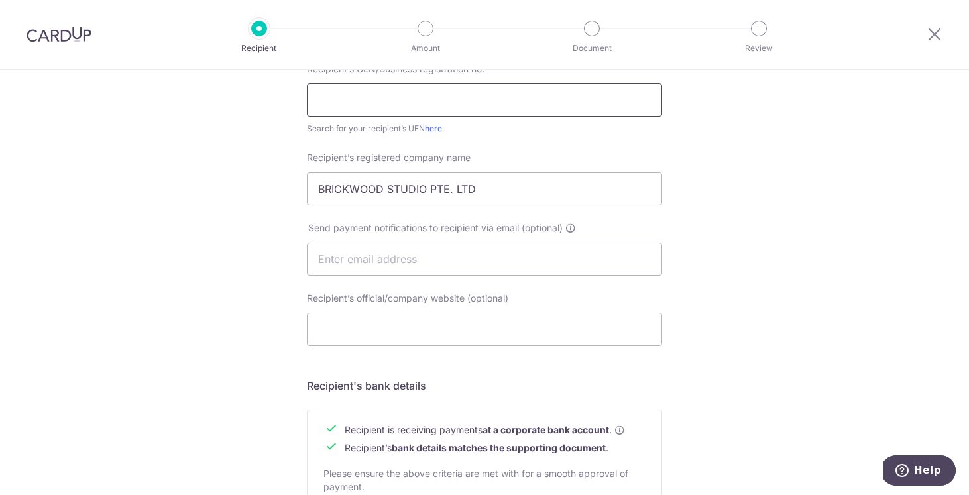
scroll to position [572, 0]
